Goal: Information Seeking & Learning: Check status

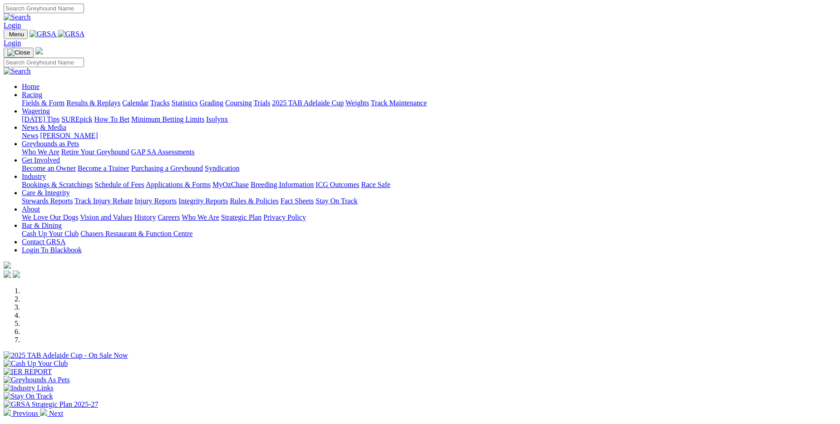
scroll to position [136, 0]
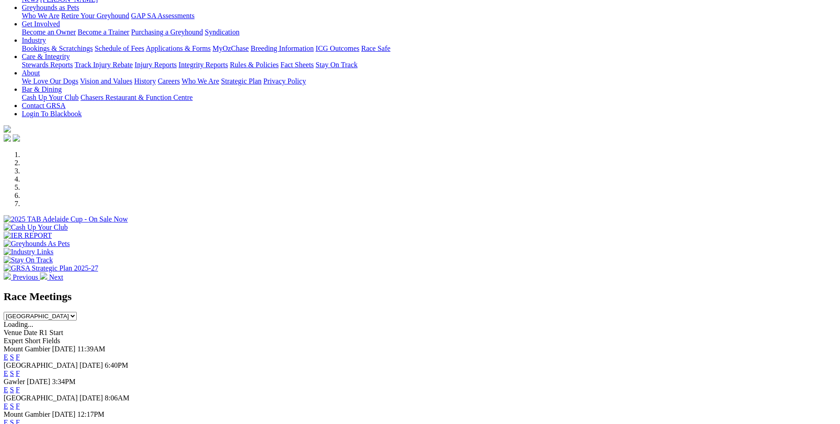
click at [20, 353] on link "F" at bounding box center [18, 357] width 4 height 8
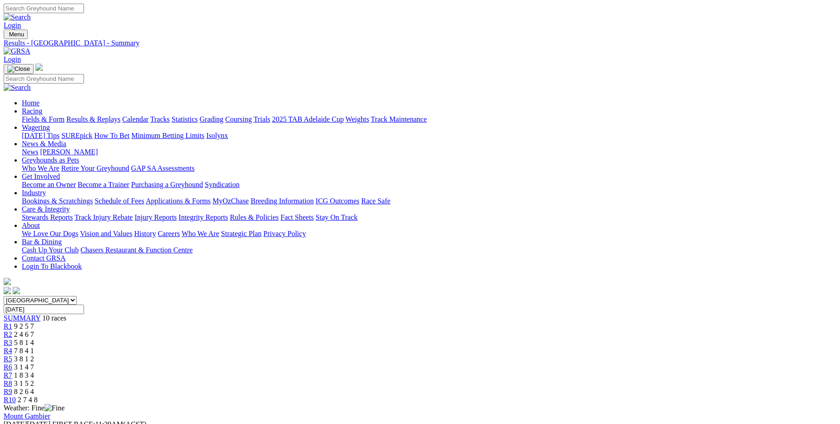
click at [64, 115] on link "Fields & Form" at bounding box center [43, 119] width 43 height 8
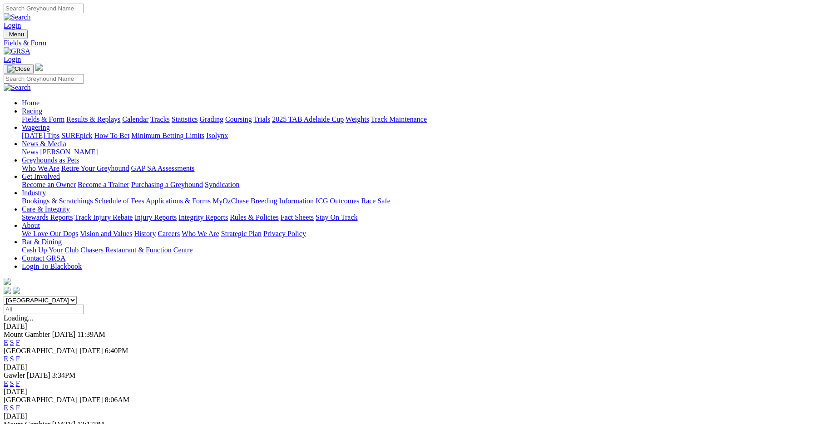
click at [20, 355] on link "F" at bounding box center [18, 359] width 4 height 8
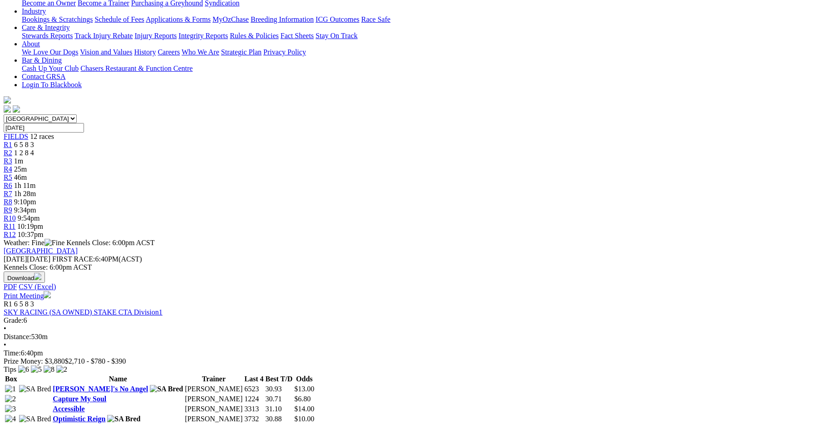
scroll to position [227, 0]
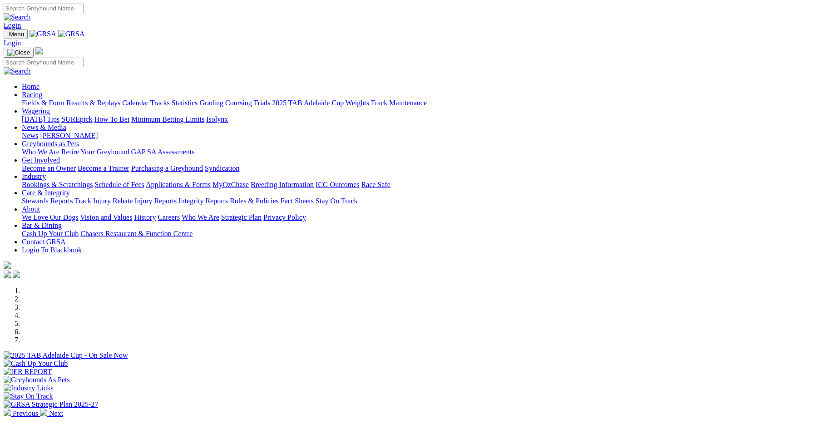
scroll to position [91, 0]
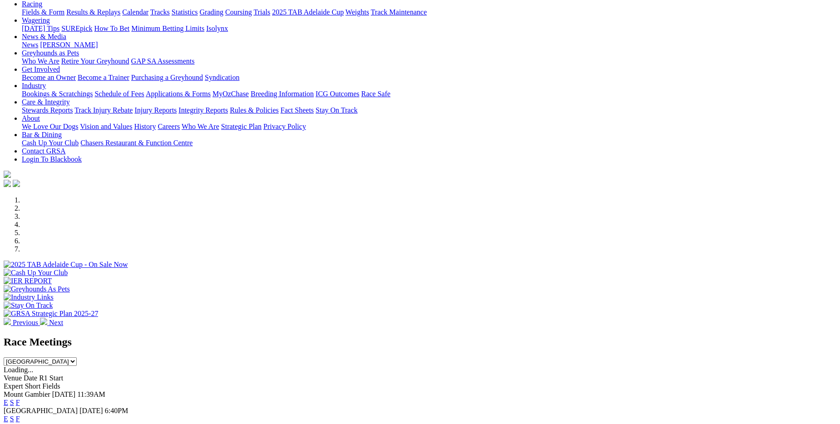
click at [20, 415] on link "F" at bounding box center [18, 419] width 4 height 8
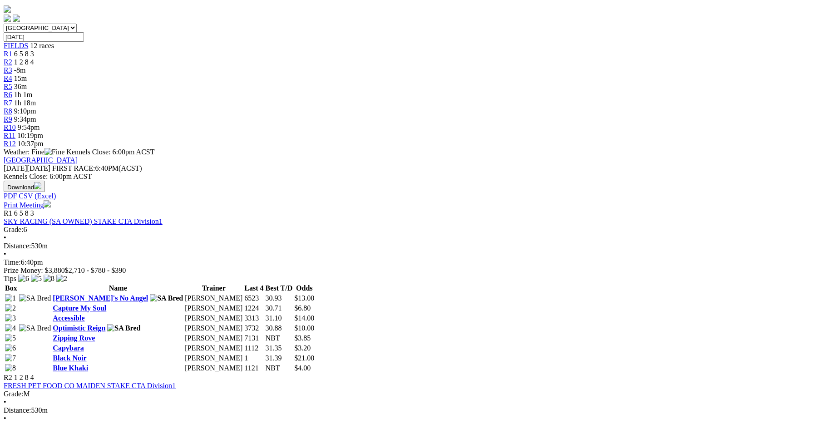
scroll to position [227, 0]
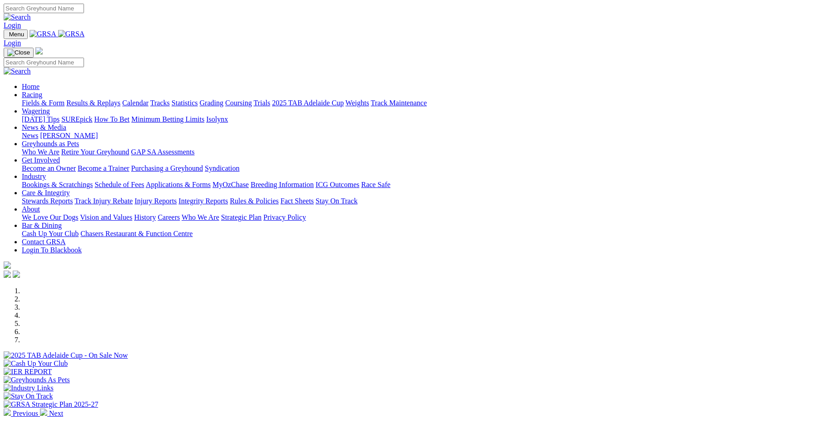
scroll to position [136, 0]
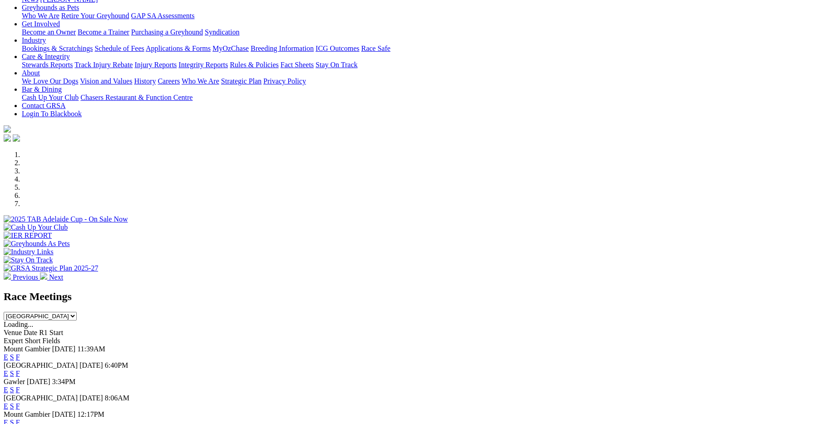
click at [20, 370] on link "F" at bounding box center [18, 374] width 4 height 8
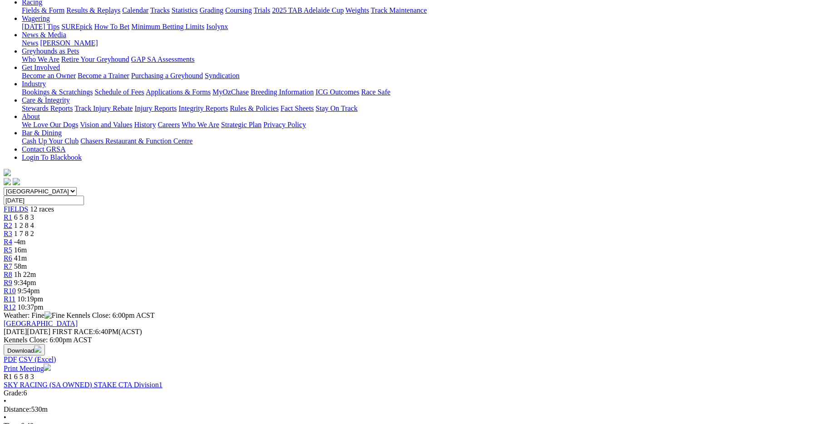
scroll to position [91, 0]
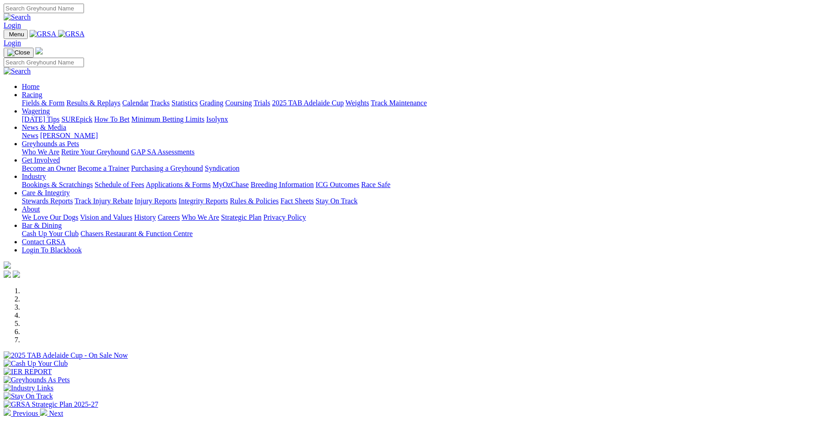
scroll to position [91, 0]
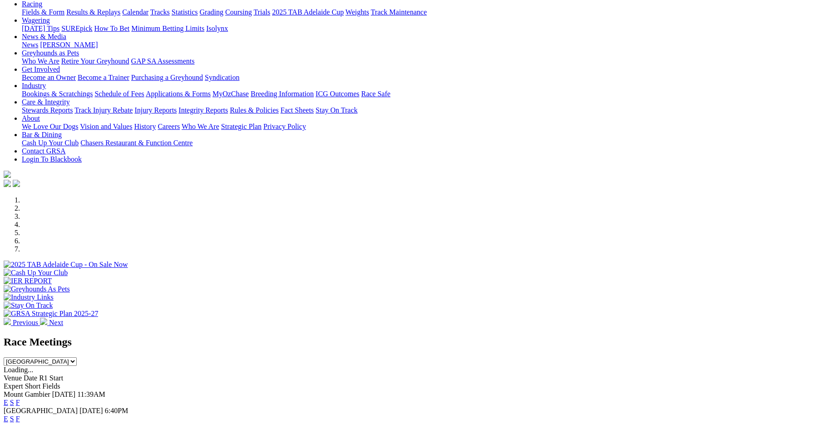
click at [20, 415] on link "F" at bounding box center [18, 419] width 4 height 8
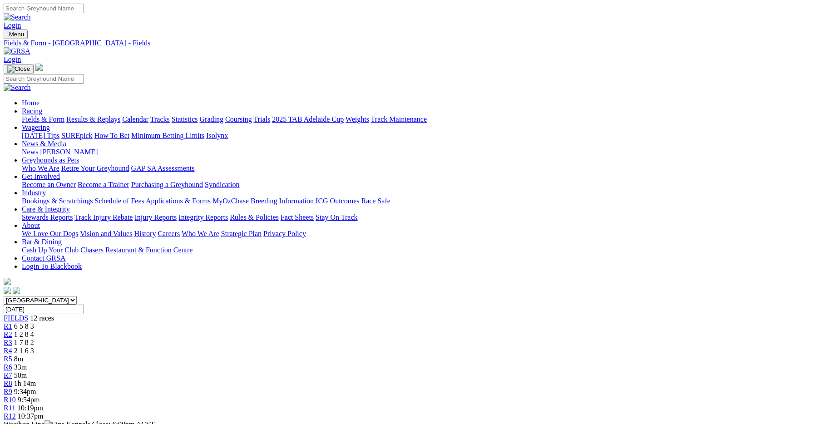
click at [34, 347] on span "2 1 6 3" at bounding box center [24, 351] width 20 height 8
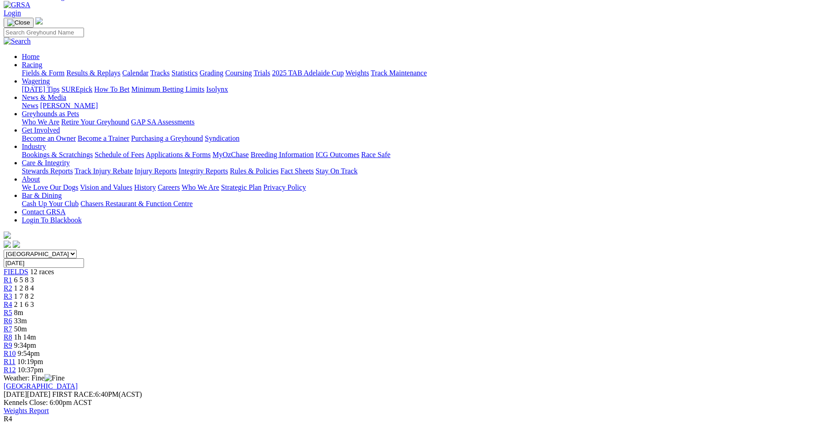
scroll to position [91, 0]
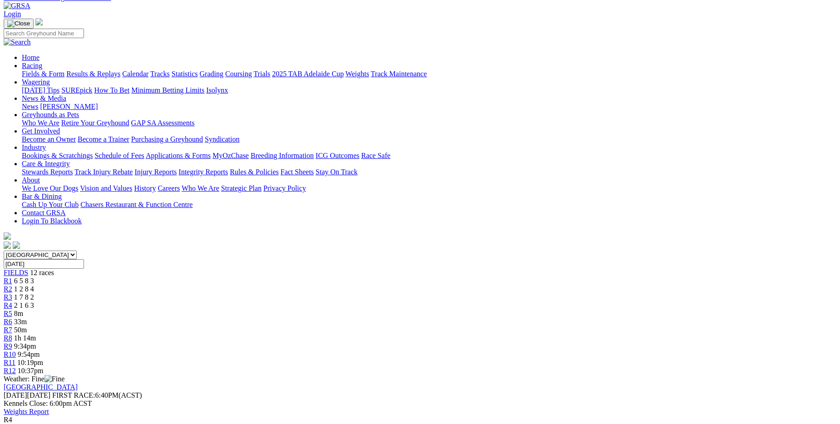
click at [120, 70] on link "Results & Replays" at bounding box center [93, 74] width 54 height 8
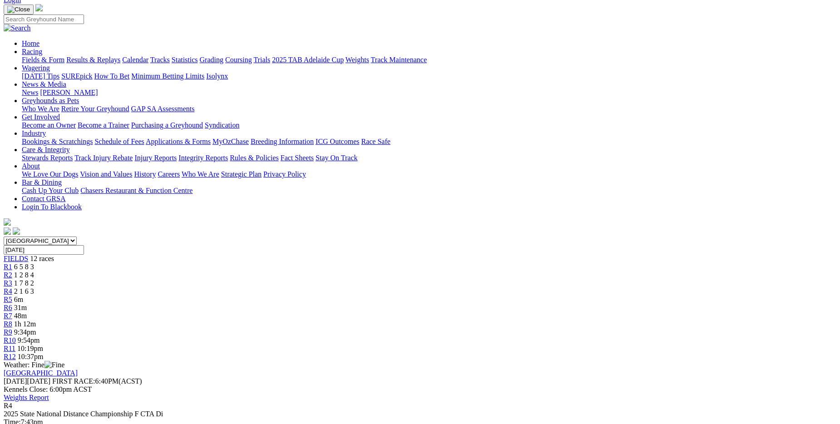
scroll to position [45, 0]
